Goal: Find specific page/section: Find specific page/section

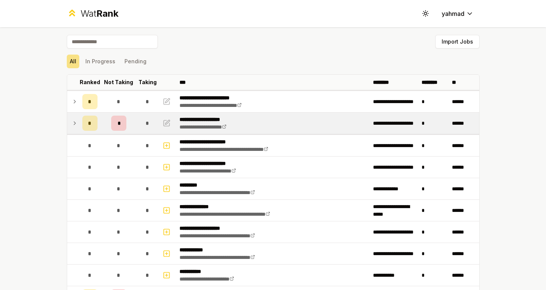
click at [72, 122] on icon at bounding box center [75, 123] width 6 height 9
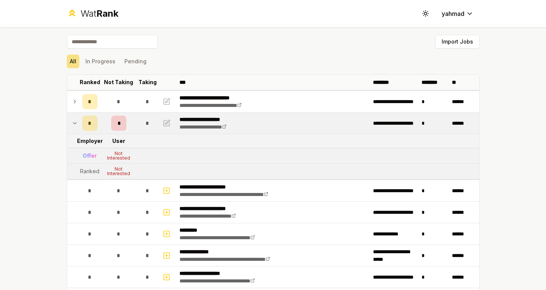
click at [72, 122] on icon at bounding box center [75, 123] width 6 height 9
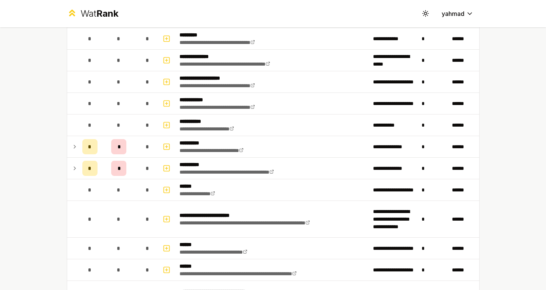
scroll to position [152, 0]
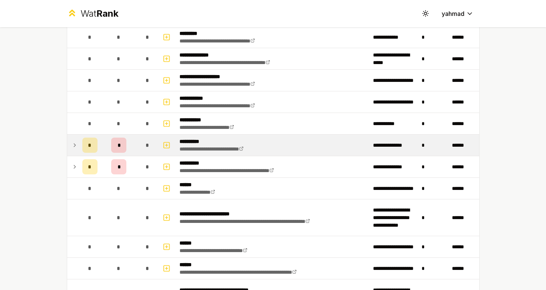
click at [72, 143] on icon at bounding box center [75, 145] width 6 height 9
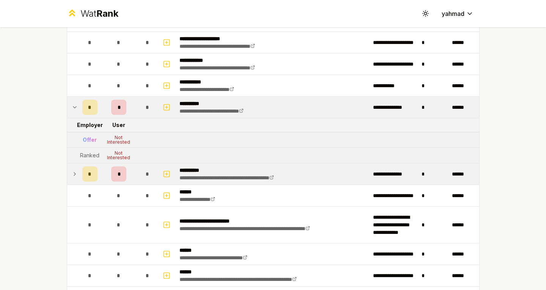
click at [71, 169] on td at bounding box center [73, 173] width 12 height 21
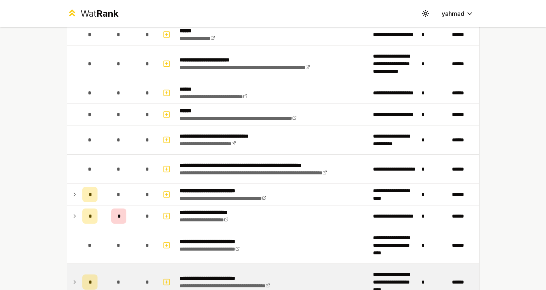
scroll to position [493, 0]
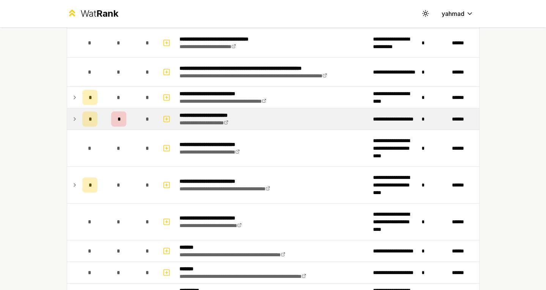
click at [72, 117] on icon at bounding box center [75, 119] width 6 height 9
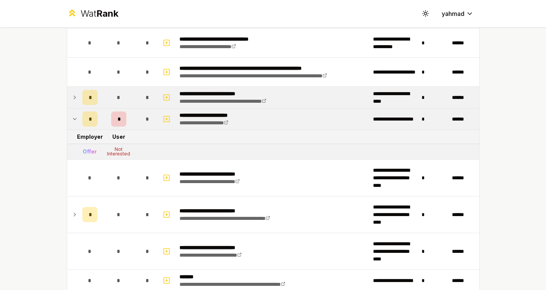
click at [72, 99] on icon at bounding box center [75, 97] width 6 height 9
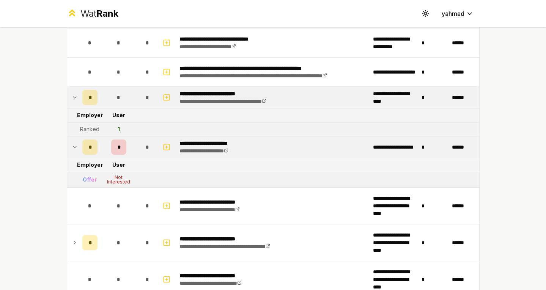
click at [72, 96] on icon at bounding box center [75, 97] width 6 height 9
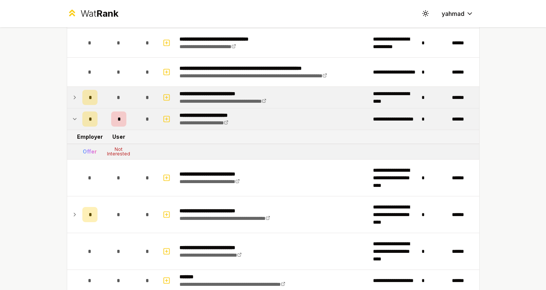
click at [72, 96] on icon at bounding box center [75, 97] width 6 height 9
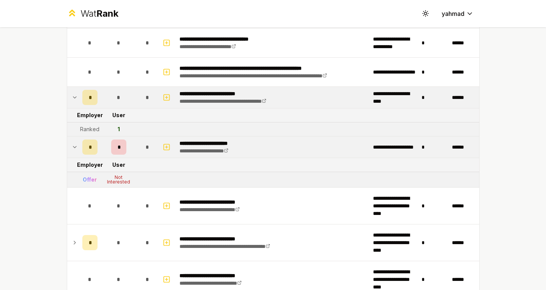
click at [72, 146] on icon at bounding box center [75, 147] width 6 height 9
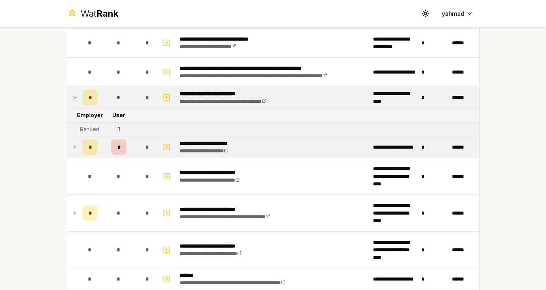
click at [72, 146] on icon at bounding box center [75, 147] width 6 height 9
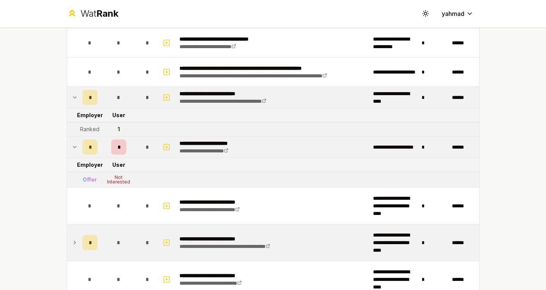
click at [72, 244] on icon at bounding box center [75, 242] width 6 height 9
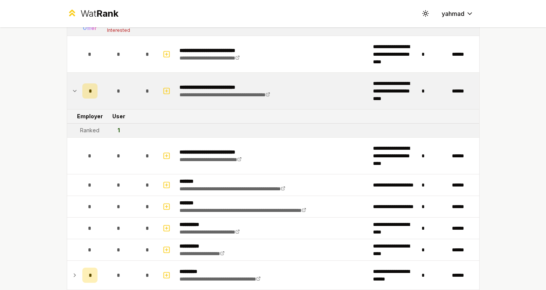
scroll to position [758, 0]
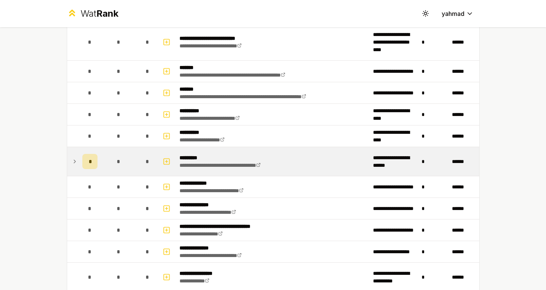
click at [71, 157] on td at bounding box center [73, 161] width 12 height 29
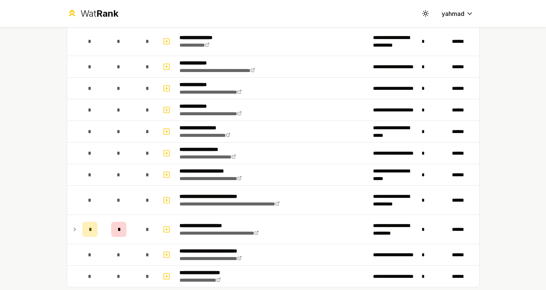
scroll to position [1068, 0]
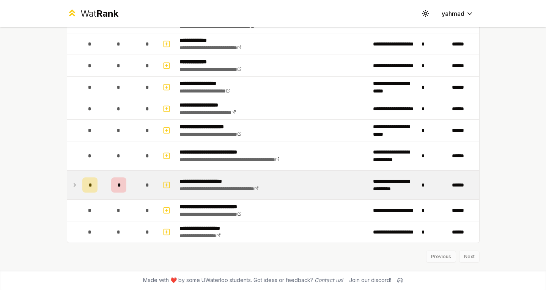
click at [72, 187] on icon at bounding box center [75, 185] width 6 height 9
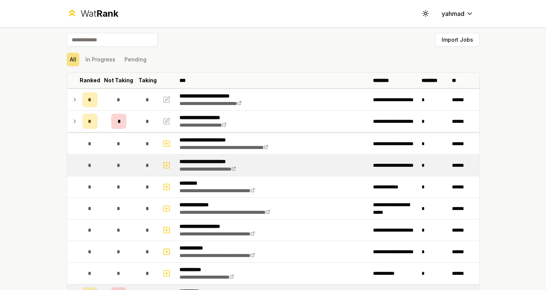
scroll to position [0, 0]
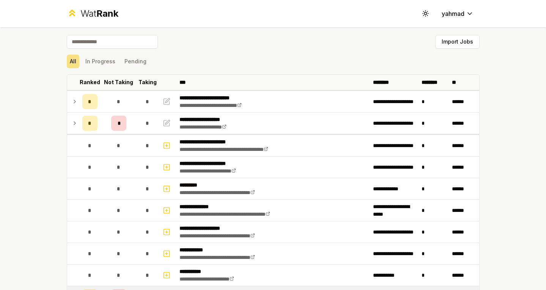
click at [72, 121] on icon at bounding box center [75, 123] width 6 height 9
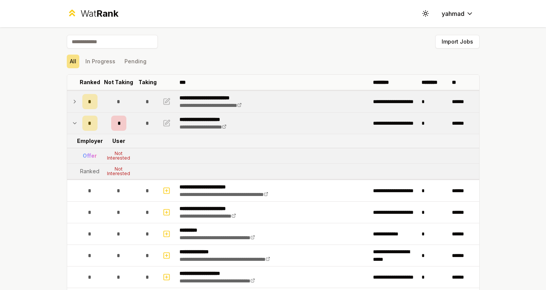
click at [67, 100] on td at bounding box center [73, 101] width 12 height 21
